Goal: Information Seeking & Learning: Learn about a topic

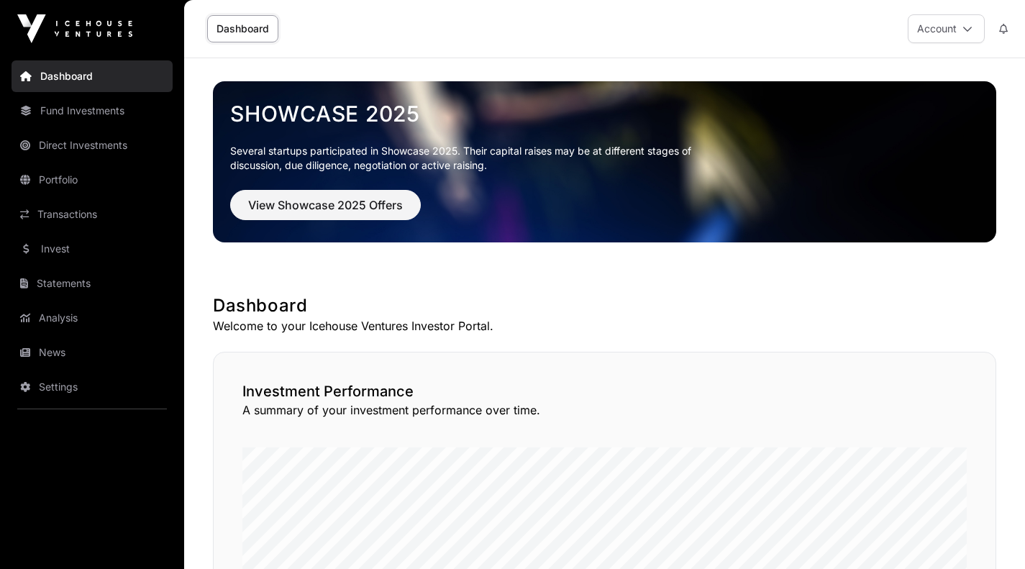
click at [63, 175] on link "Portfolio" at bounding box center [92, 180] width 161 height 32
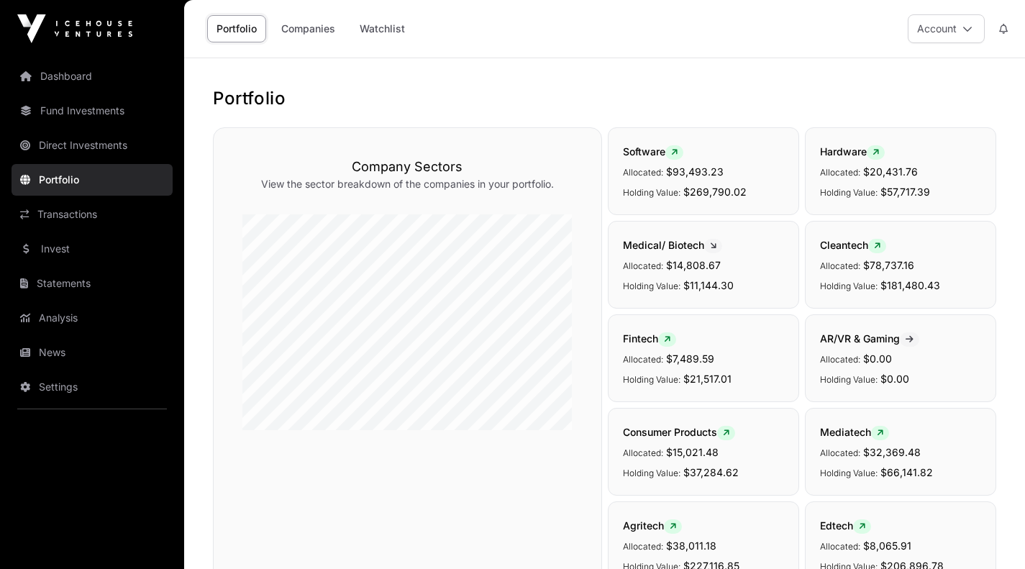
click at [311, 28] on link "Companies" at bounding box center [308, 28] width 73 height 27
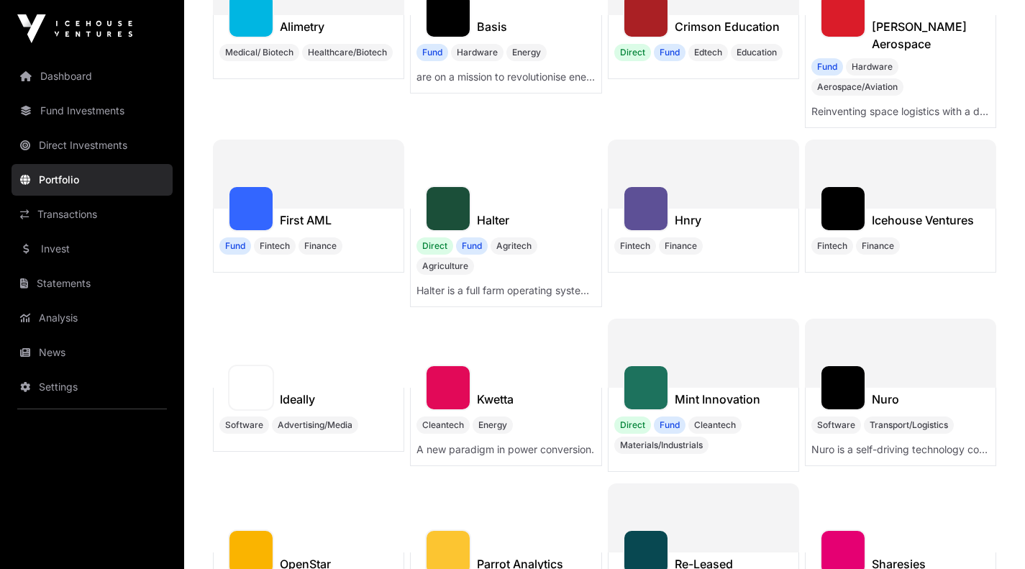
scroll to position [277, 0]
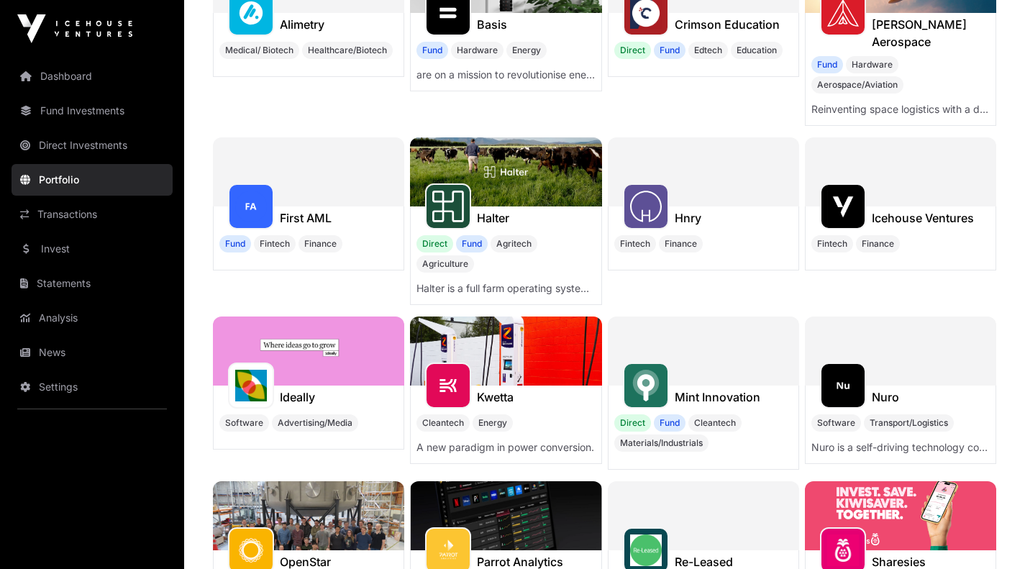
click at [703, 347] on div at bounding box center [703, 351] width 191 height 69
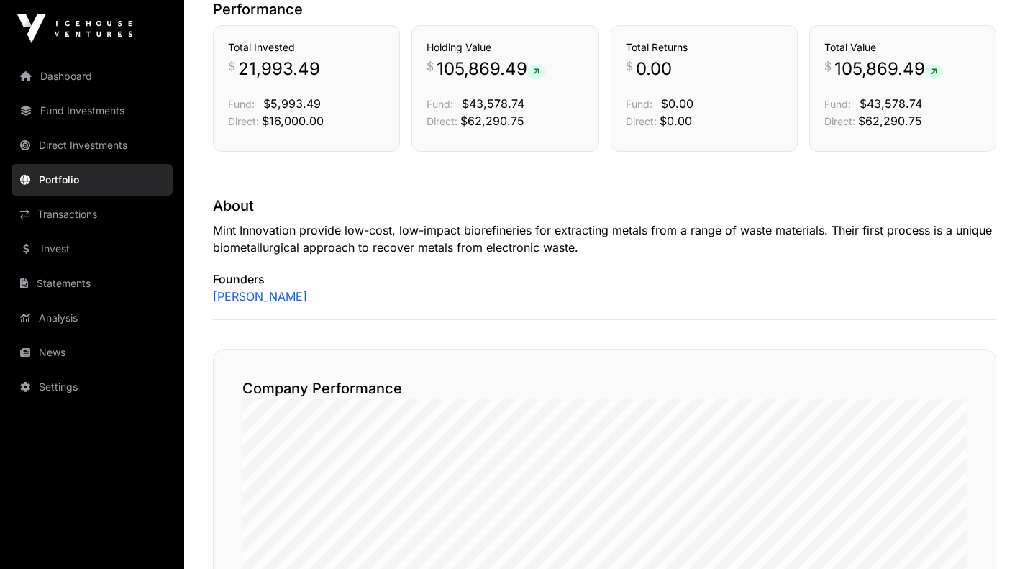
scroll to position [391, 0]
